Goal: Check status

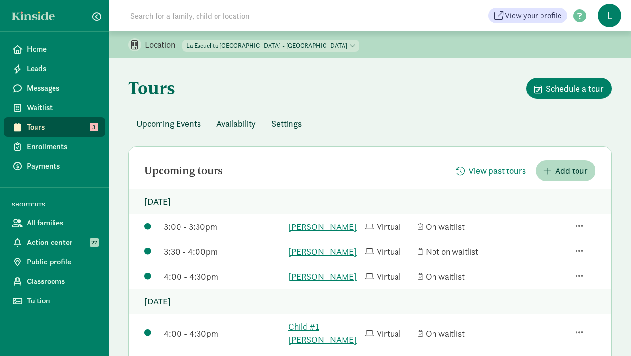
scroll to position [16, 0]
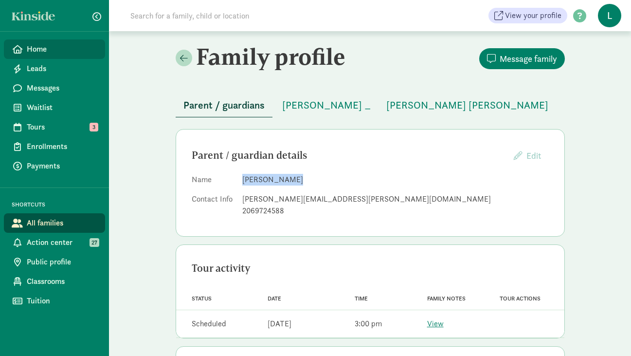
click at [33, 44] on span "Home" at bounding box center [62, 49] width 71 height 12
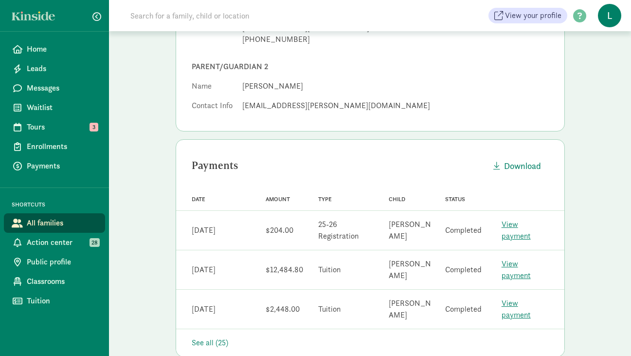
scroll to position [262, 0]
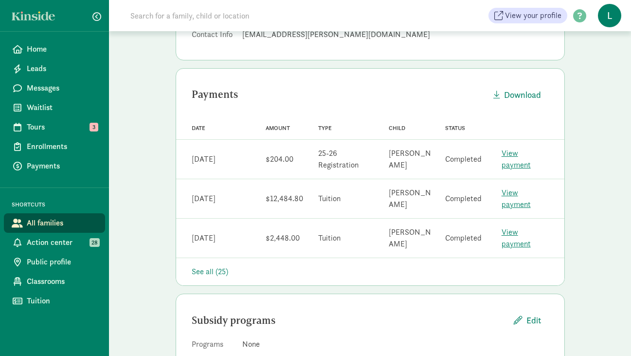
click at [213, 266] on div "See all (25)" at bounding box center [370, 272] width 357 height 12
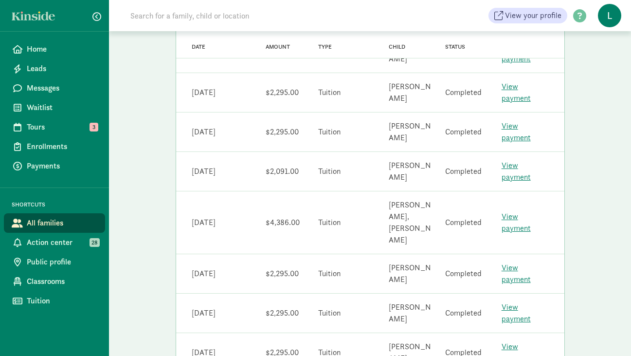
scroll to position [707, 0]
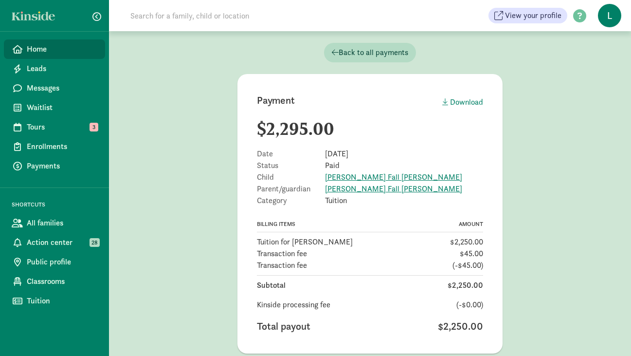
click at [37, 54] on span "Home" at bounding box center [62, 49] width 71 height 12
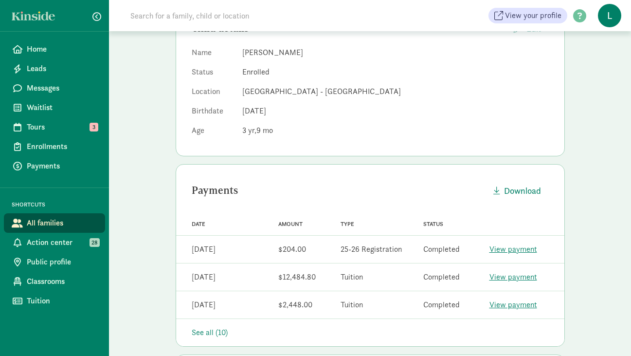
scroll to position [126, 0]
click at [517, 246] on link "View payment" at bounding box center [514, 250] width 48 height 10
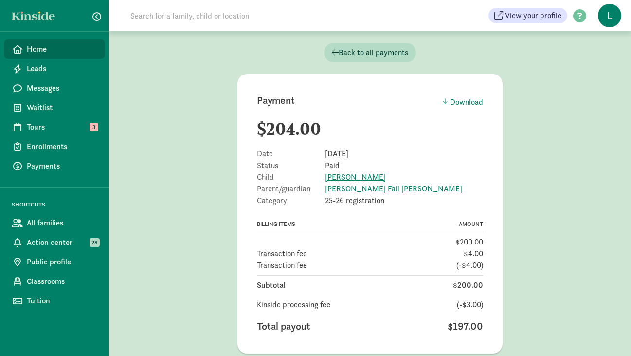
click at [66, 47] on span "Home" at bounding box center [62, 49] width 71 height 12
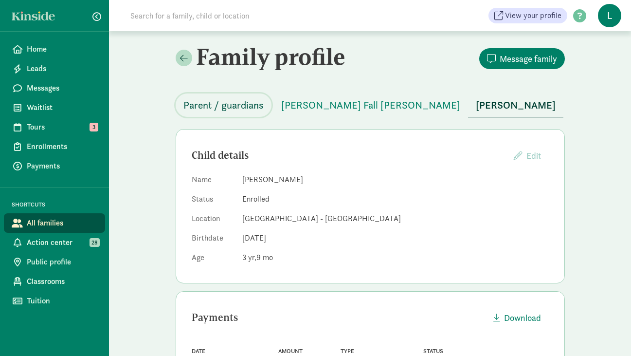
click at [245, 112] on button "Parent / guardians" at bounding box center [224, 104] width 96 height 23
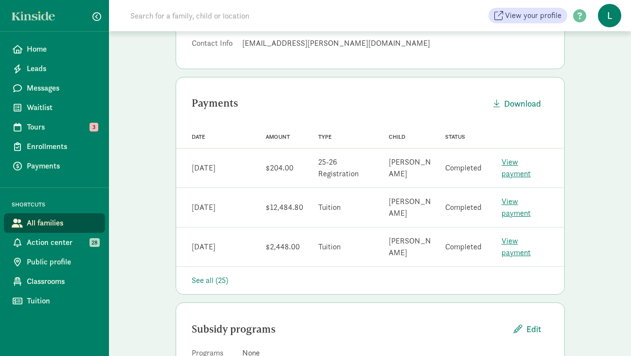
scroll to position [272, 0]
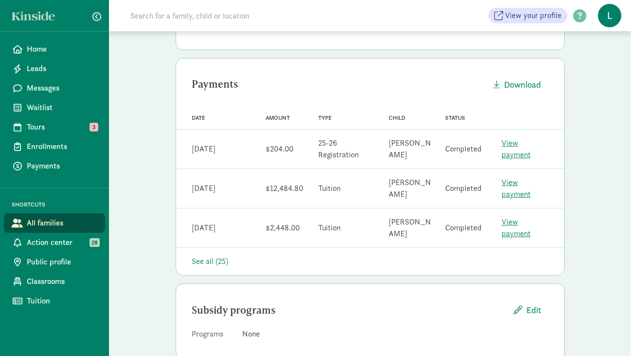
click at [529, 181] on link "View payment" at bounding box center [516, 188] width 29 height 22
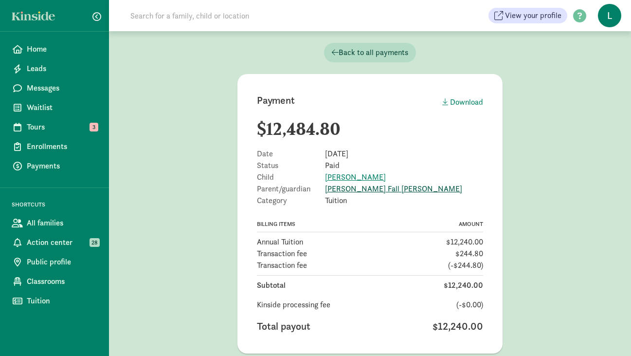
click at [344, 191] on link "[PERSON_NAME] Fall [PERSON_NAME]" at bounding box center [393, 188] width 137 height 10
